Goal: Task Accomplishment & Management: Manage account settings

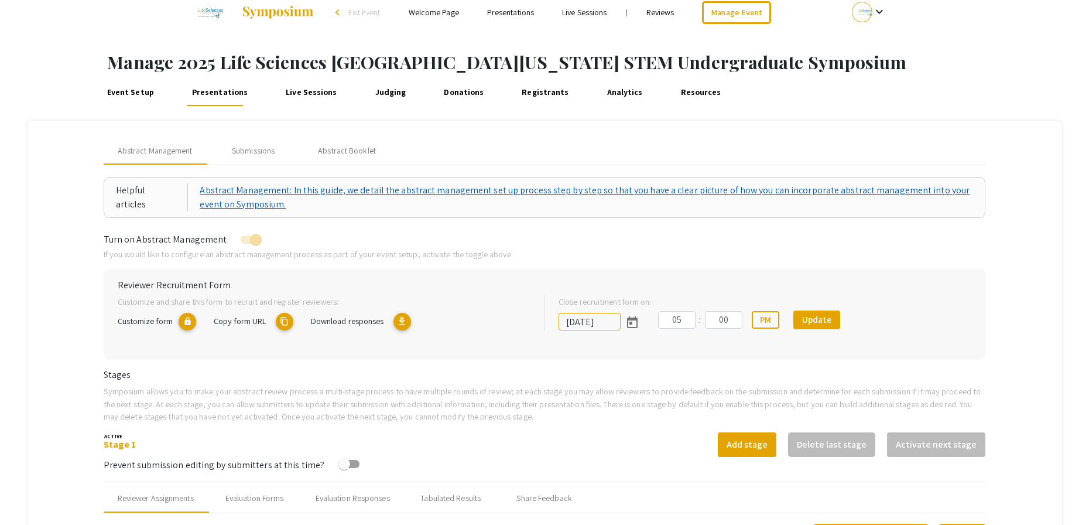
scroll to position [2, 0]
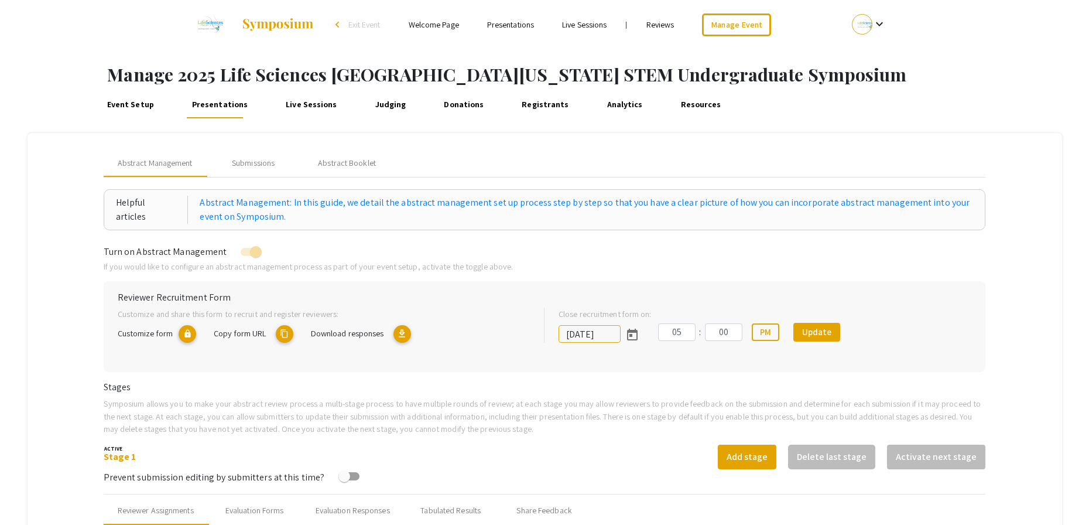
click at [378, 105] on link "Judging" at bounding box center [390, 104] width 36 height 28
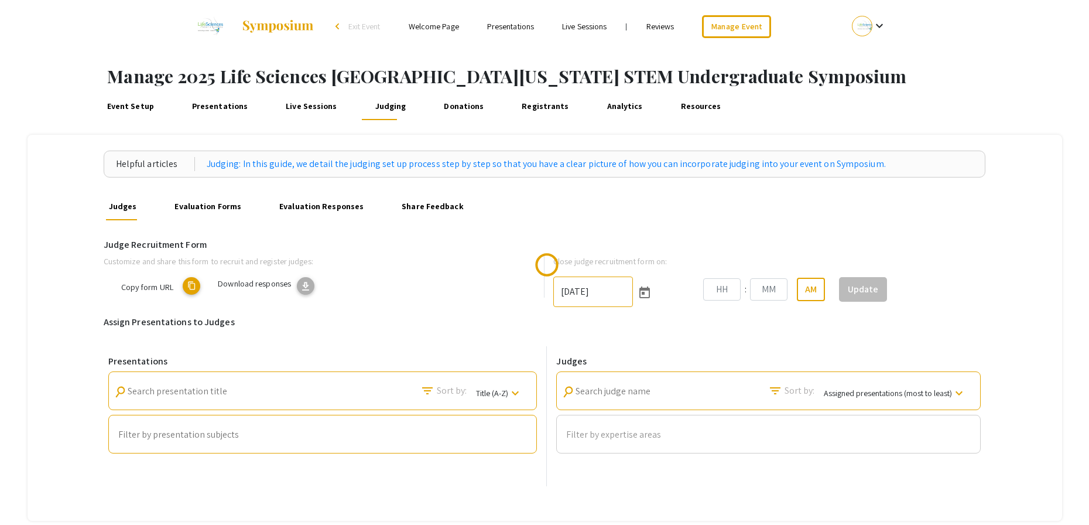
type input "[DATE]"
type input "06"
type input "00"
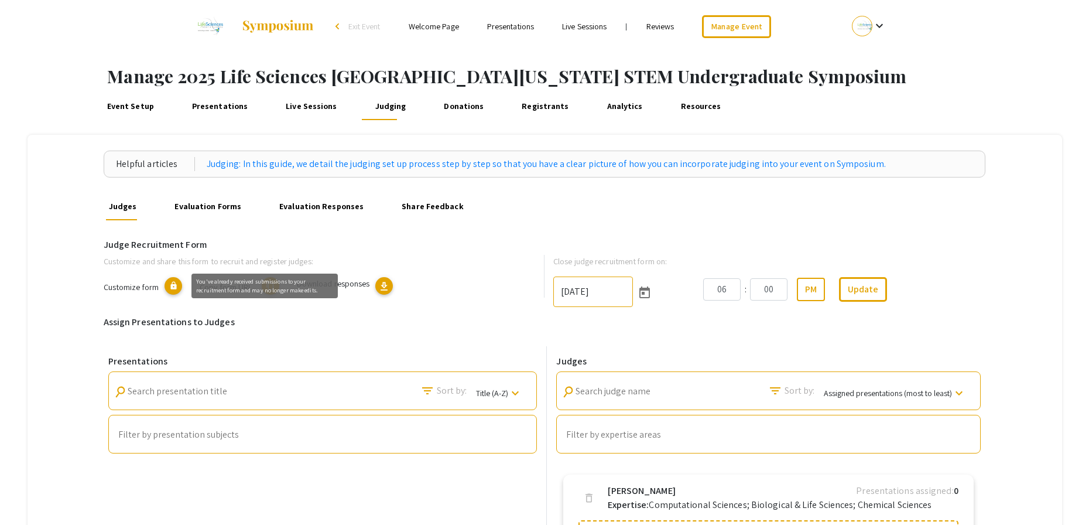
click at [177, 285] on mat-icon "lock" at bounding box center [174, 286] width 18 height 18
click at [272, 290] on mat-icon "content_copy" at bounding box center [271, 286] width 18 height 18
